Goal: Task Accomplishment & Management: Complete application form

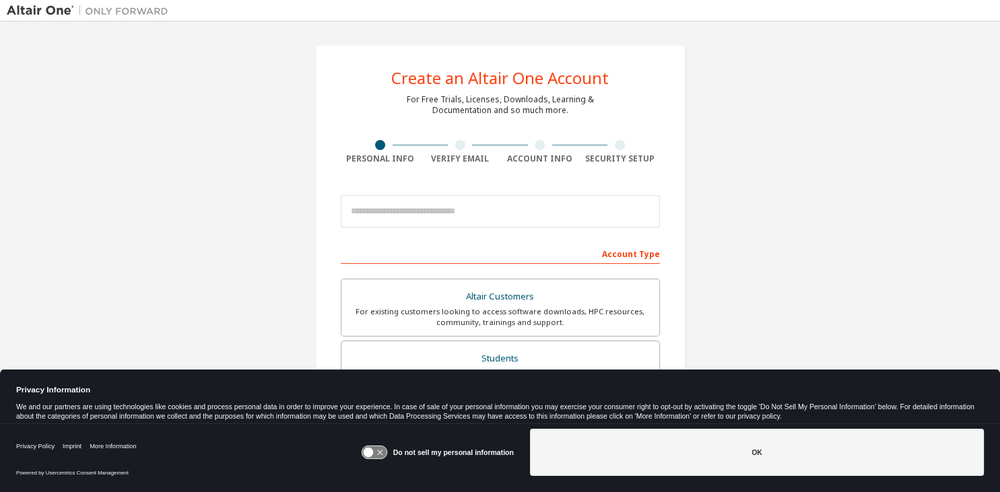
drag, startPoint x: 999, startPoint y: 131, endPoint x: 998, endPoint y: 251, distance: 120.5
click at [998, 251] on div "Create an Altair One Account For Free Trials, Licenses, Downloads, Learning & D…" at bounding box center [500, 237] width 1000 height 431
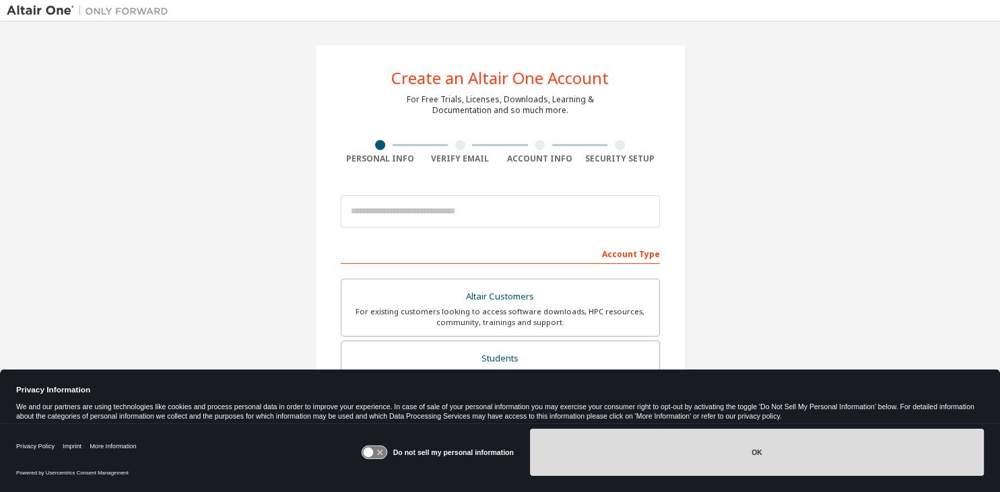
click at [800, 454] on button "OK" at bounding box center [757, 452] width 454 height 47
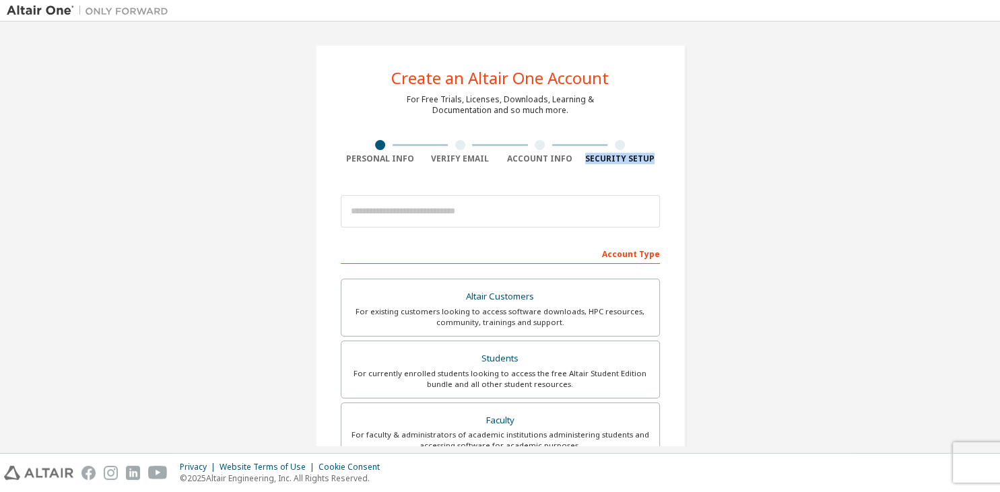
drag, startPoint x: 999, startPoint y: 133, endPoint x: 999, endPoint y: 174, distance: 40.4
click at [999, 174] on div "Create an Altair One Account For Free Trials, Licenses, Downloads, Learning & D…" at bounding box center [500, 237] width 1000 height 431
drag, startPoint x: 999, startPoint y: 152, endPoint x: 996, endPoint y: 109, distance: 43.2
click at [996, 109] on div "Create an Altair One Account For Free Trials, Licenses, Downloads, Learning & D…" at bounding box center [500, 237] width 1000 height 431
drag, startPoint x: 996, startPoint y: 109, endPoint x: 998, endPoint y: 136, distance: 27.0
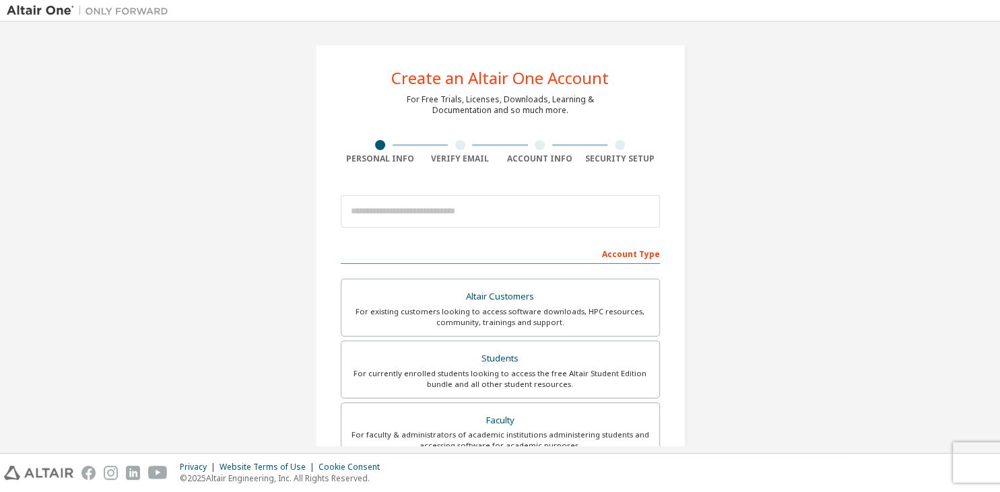
click at [998, 136] on div "Create an Altair One Account For Free Trials, Licenses, Downloads, Learning & D…" at bounding box center [500, 237] width 1000 height 431
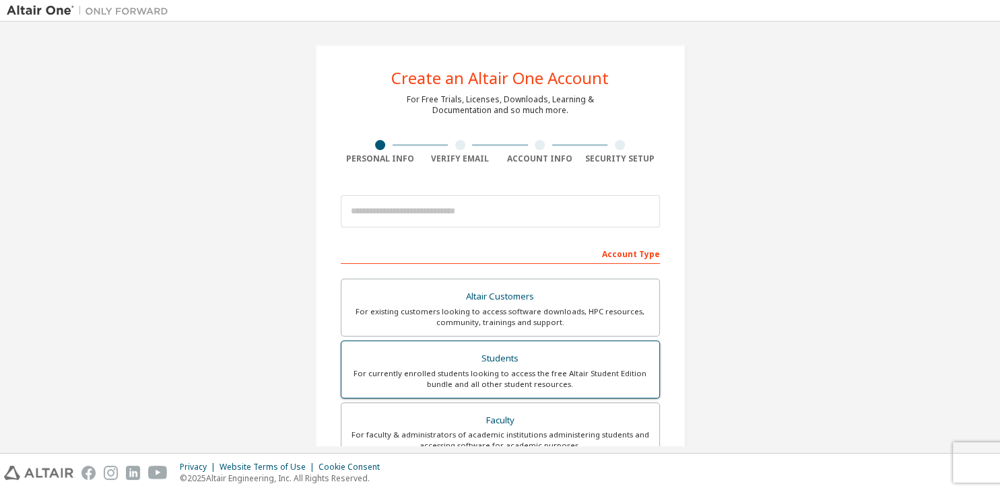
click at [519, 351] on div "Students" at bounding box center [500, 358] width 302 height 19
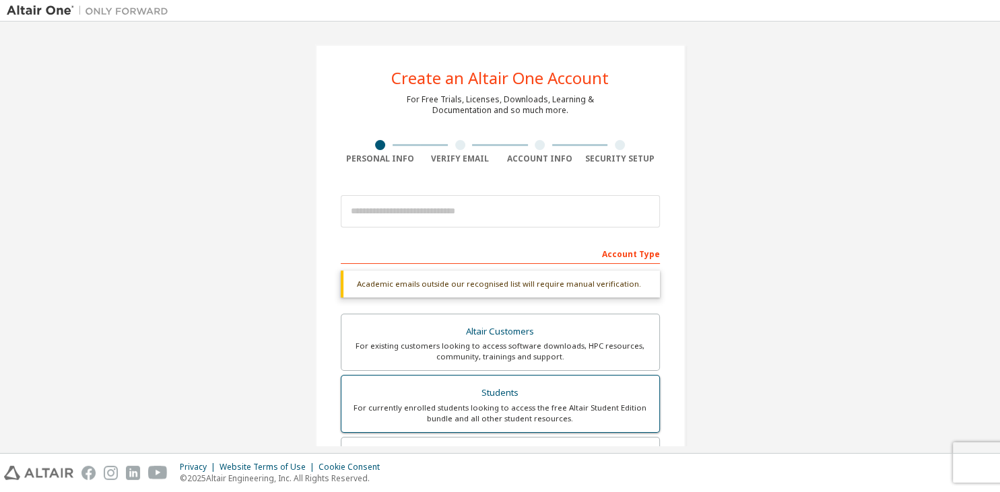
click at [543, 417] on div "For currently enrolled students looking to access the free Altair Student Editi…" at bounding box center [500, 414] width 302 height 22
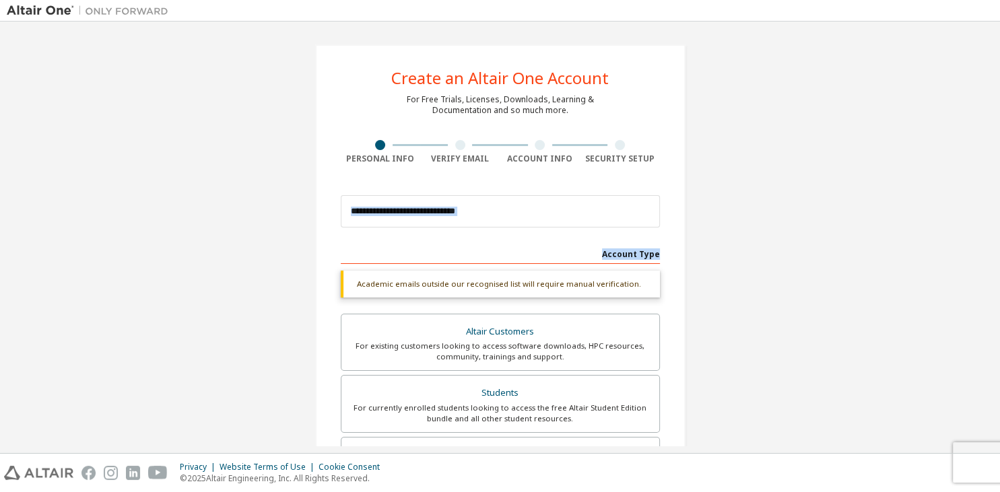
drag, startPoint x: 999, startPoint y: 209, endPoint x: 999, endPoint y: 240, distance: 31.6
click at [999, 240] on div "Create an Altair One Account For Free Trials, Licenses, Downloads, Learning & D…" at bounding box center [500, 237] width 1000 height 431
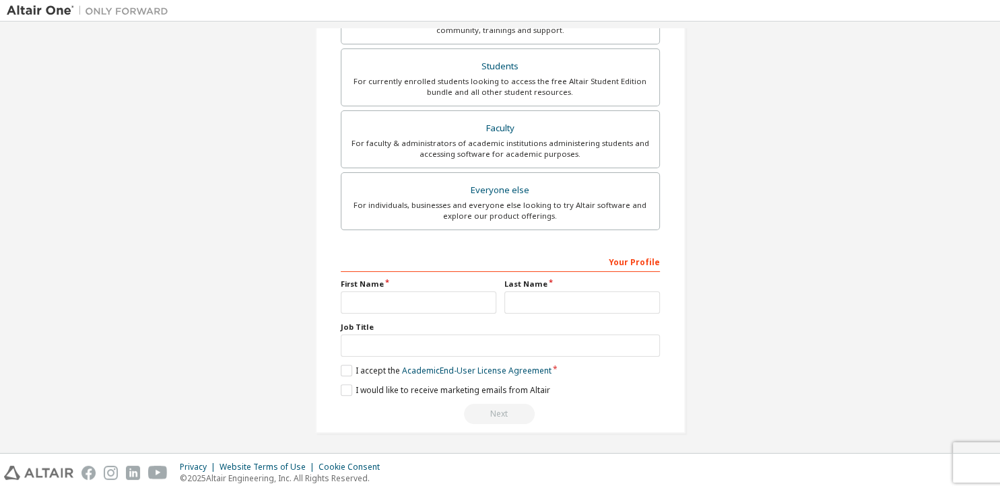
scroll to position [327, 0]
click at [344, 373] on label "I accept the Academic End-User License Agreement" at bounding box center [446, 369] width 211 height 11
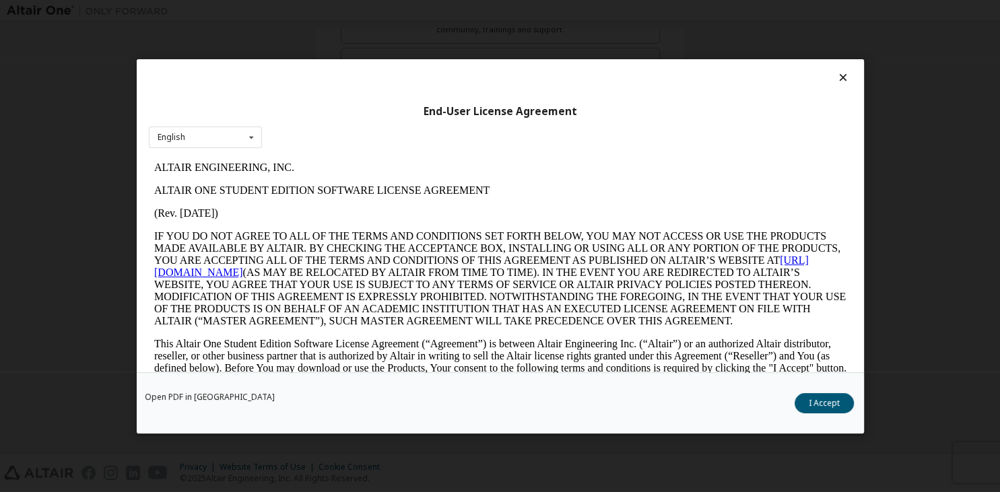
scroll to position [0, 0]
click at [829, 404] on button "I Accept" at bounding box center [823, 402] width 59 height 20
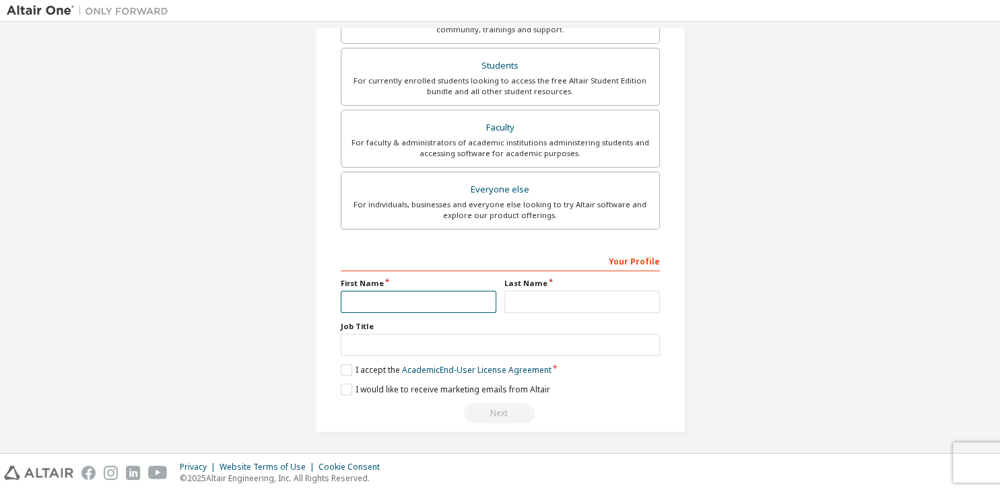
click at [420, 291] on input "text" at bounding box center [418, 302] width 155 height 22
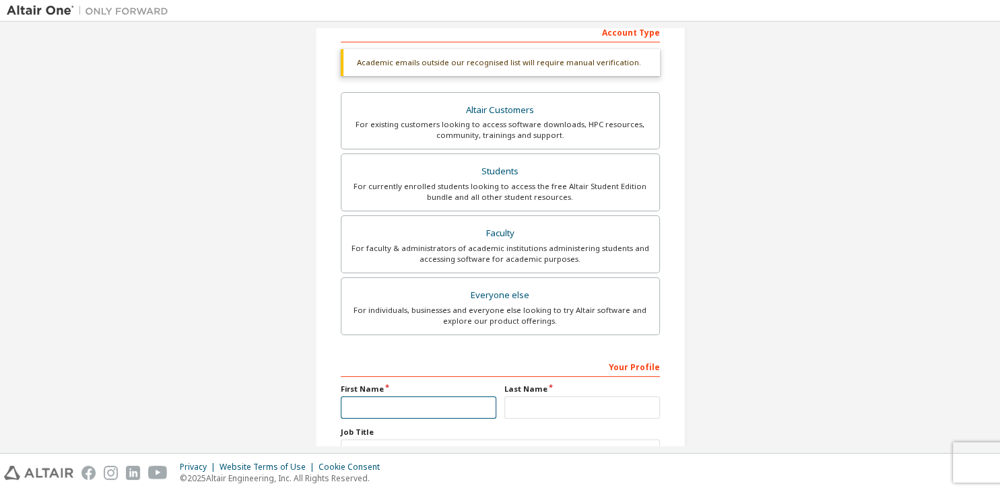
scroll to position [327, 0]
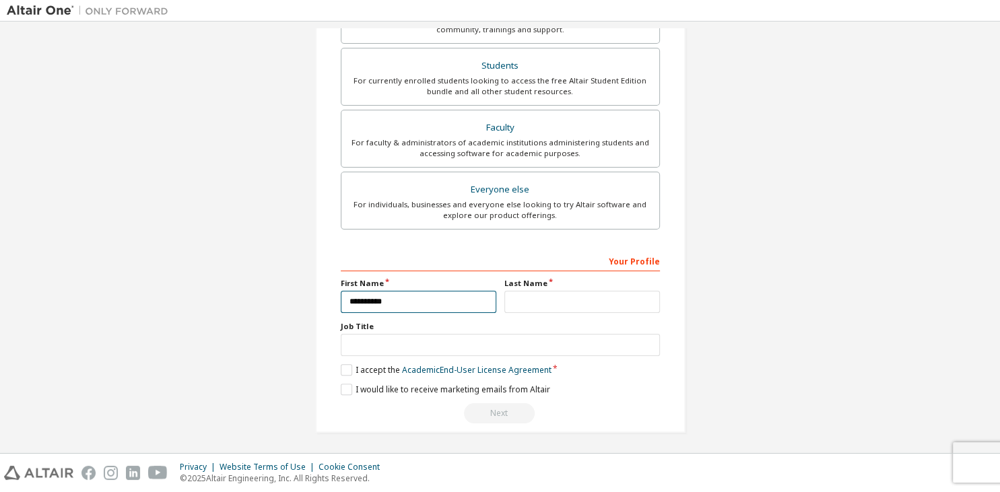
type input "**********"
click at [572, 300] on input "*" at bounding box center [581, 302] width 155 height 22
type input "*****"
click at [507, 344] on input "text" at bounding box center [500, 345] width 319 height 22
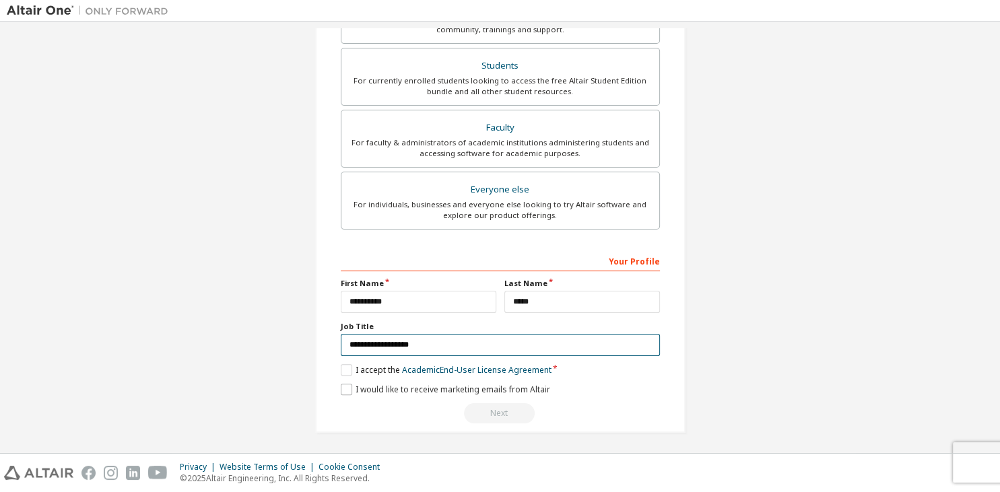
type input "**********"
click at [345, 388] on label "I would like to receive marketing emails from Altair" at bounding box center [445, 389] width 209 height 11
click at [351, 390] on label "I would like to receive marketing emails from Altair" at bounding box center [445, 389] width 209 height 11
drag, startPoint x: 999, startPoint y: 343, endPoint x: 985, endPoint y: 338, distance: 14.3
click at [985, 338] on div "**********" at bounding box center [500, 237] width 1000 height 431
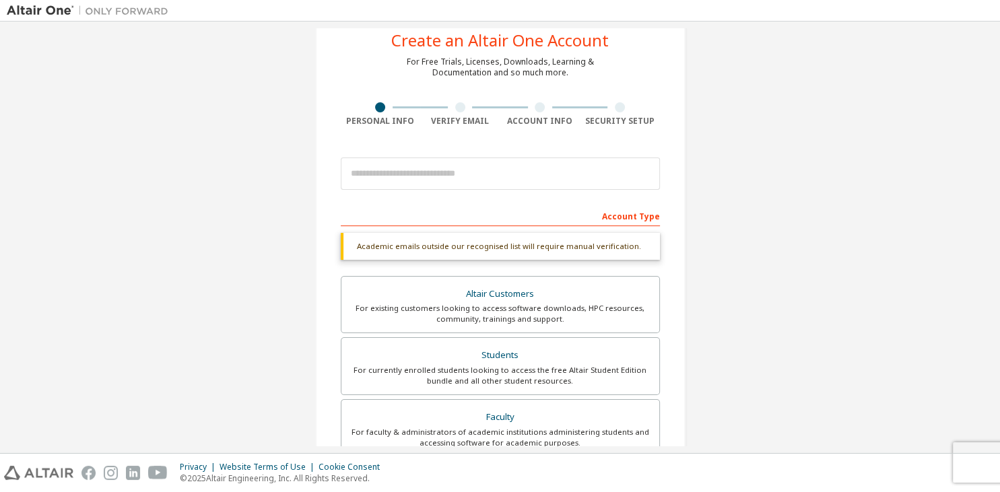
scroll to position [36, 0]
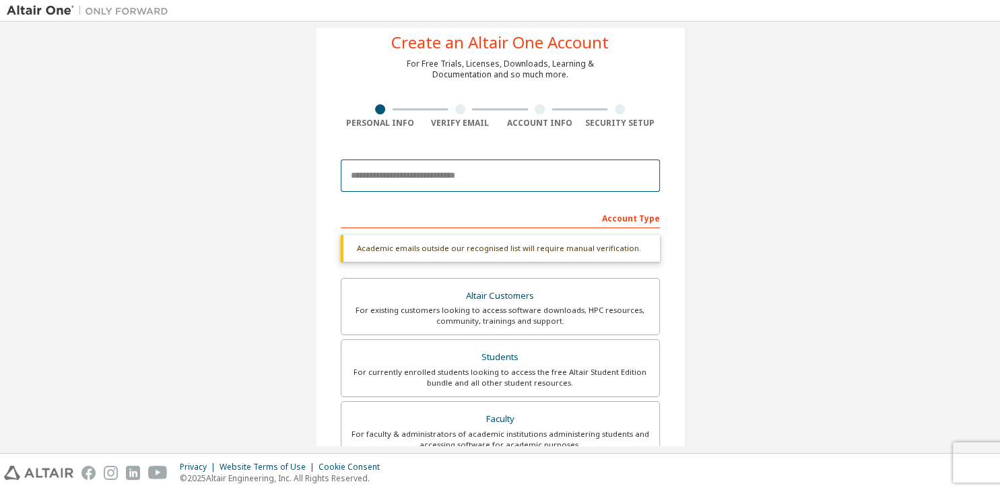
click at [542, 176] on input "email" at bounding box center [500, 176] width 319 height 32
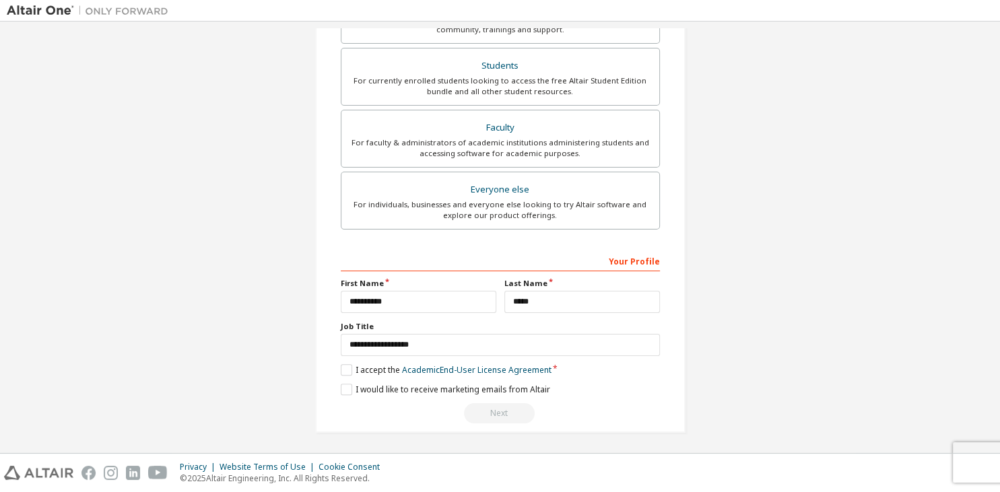
scroll to position [292, 0]
type input "**********"
click at [944, 57] on div "**********" at bounding box center [500, 92] width 986 height 713
click at [516, 417] on button "Next" at bounding box center [499, 413] width 71 height 20
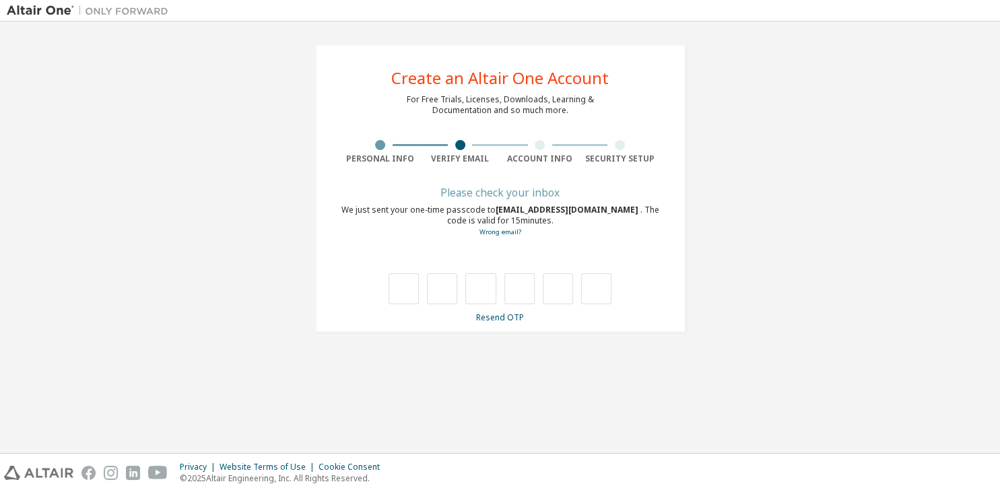
type input "*"
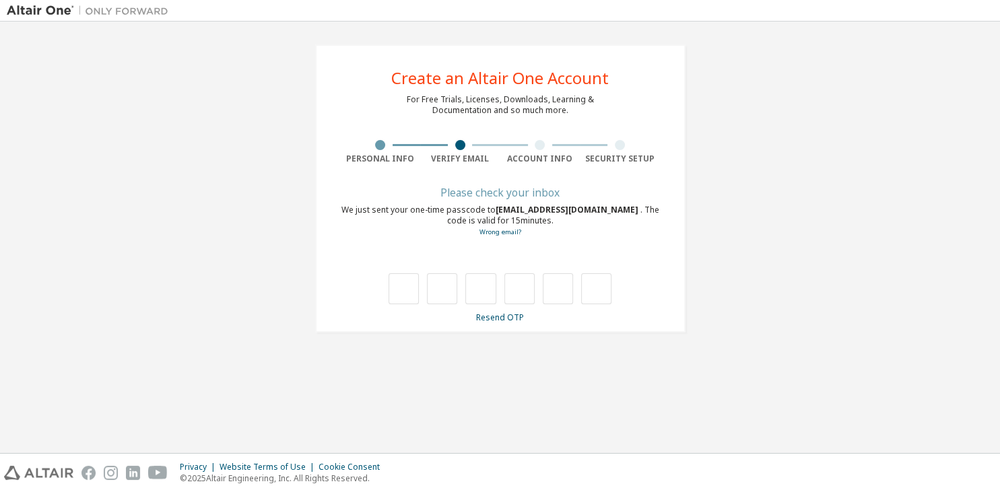
type input "*"
